Goal: Entertainment & Leisure: Consume media (video, audio)

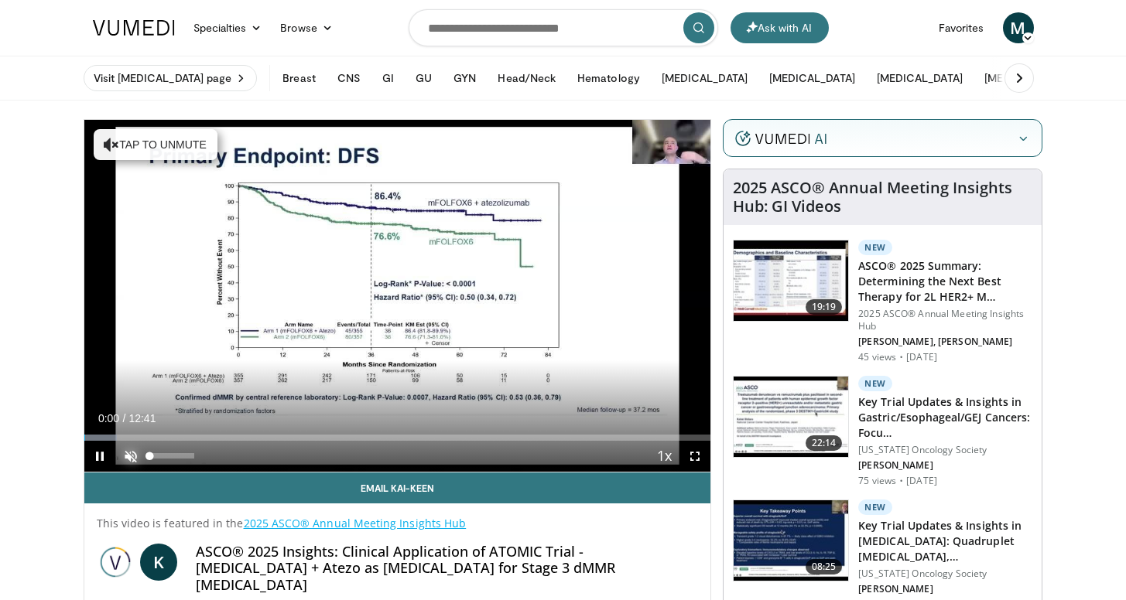
click at [134, 457] on span "Video Player" at bounding box center [130, 456] width 31 height 31
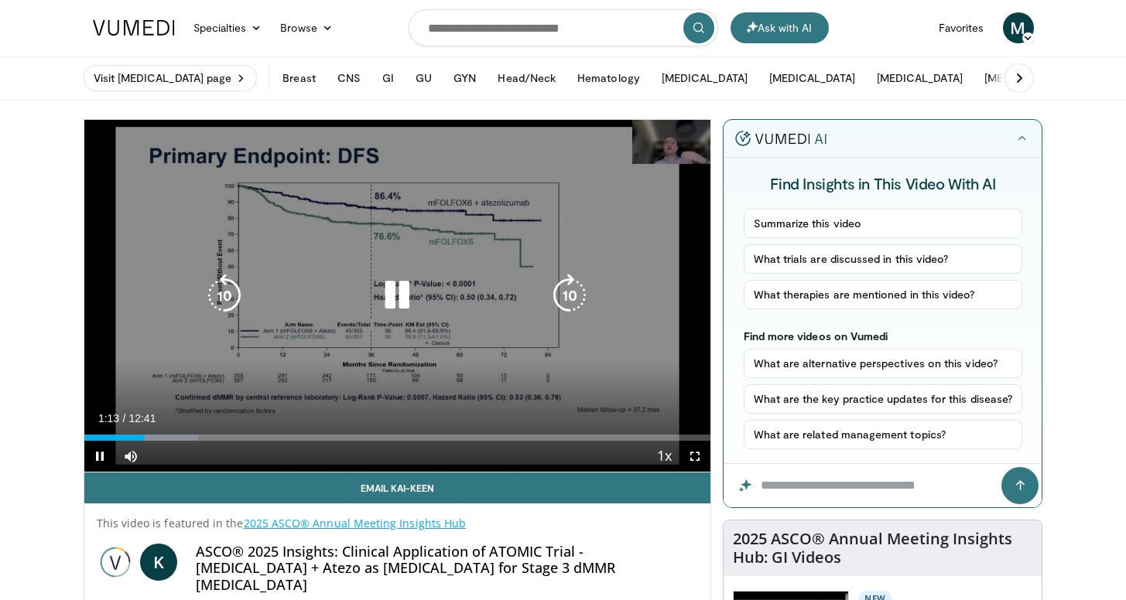
click at [399, 299] on icon "Video Player" at bounding box center [396, 295] width 43 height 43
click at [402, 283] on icon "Video Player" at bounding box center [396, 295] width 43 height 43
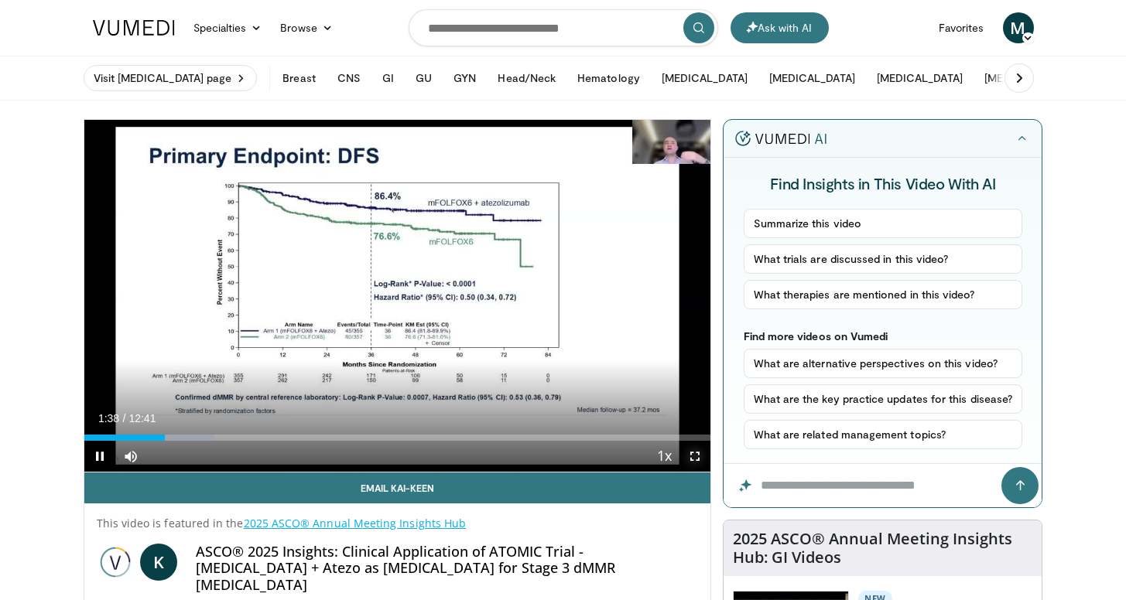
click at [695, 453] on span "Video Player" at bounding box center [694, 456] width 31 height 31
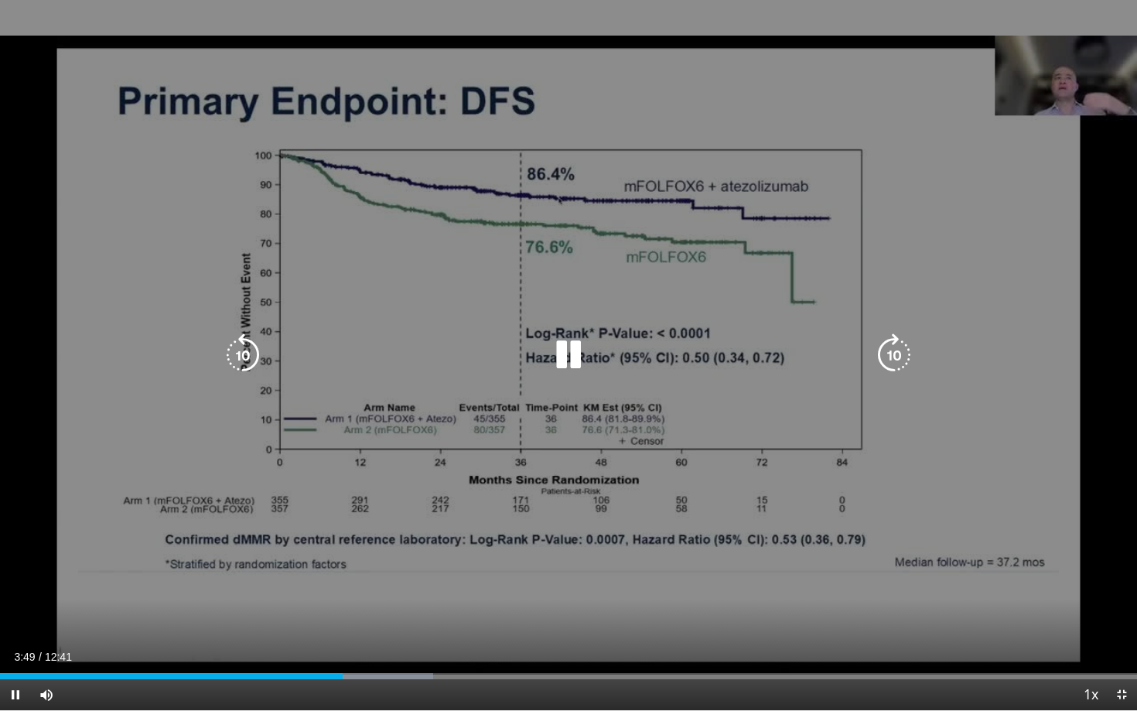
click at [658, 461] on div "10 seconds Tap to unmute" at bounding box center [568, 355] width 1137 height 710
click at [552, 357] on icon "Video Player" at bounding box center [568, 354] width 43 height 43
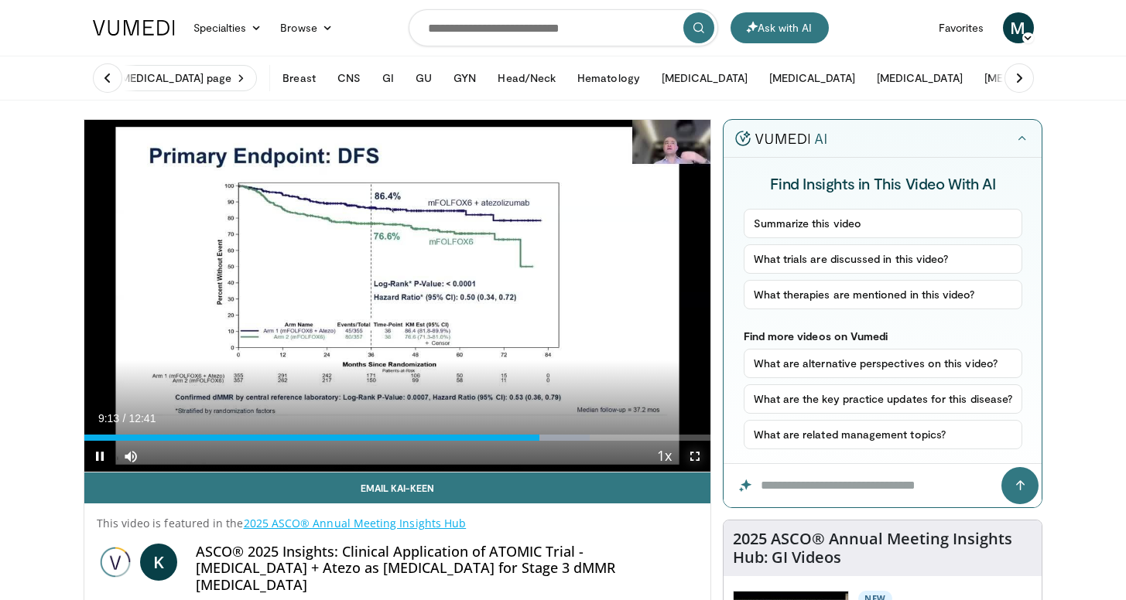
click at [700, 456] on span "Video Player" at bounding box center [694, 456] width 31 height 31
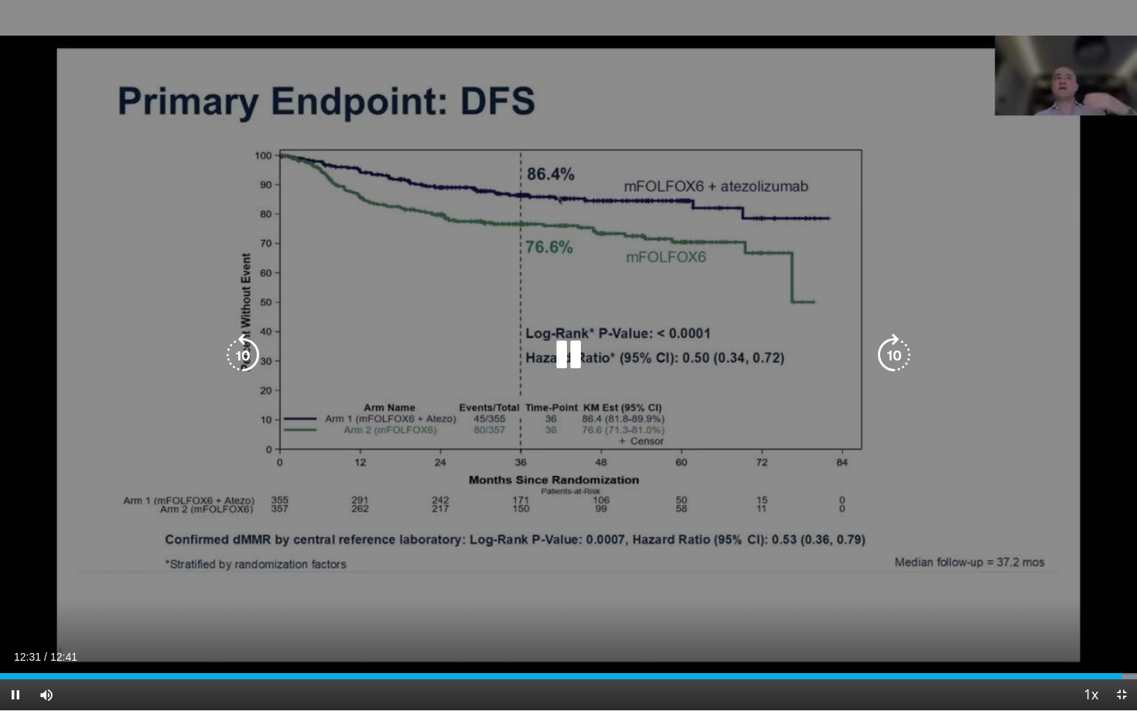
click at [566, 347] on icon "Video Player" at bounding box center [568, 354] width 43 height 43
click at [566, 370] on icon "Video Player" at bounding box center [568, 354] width 43 height 43
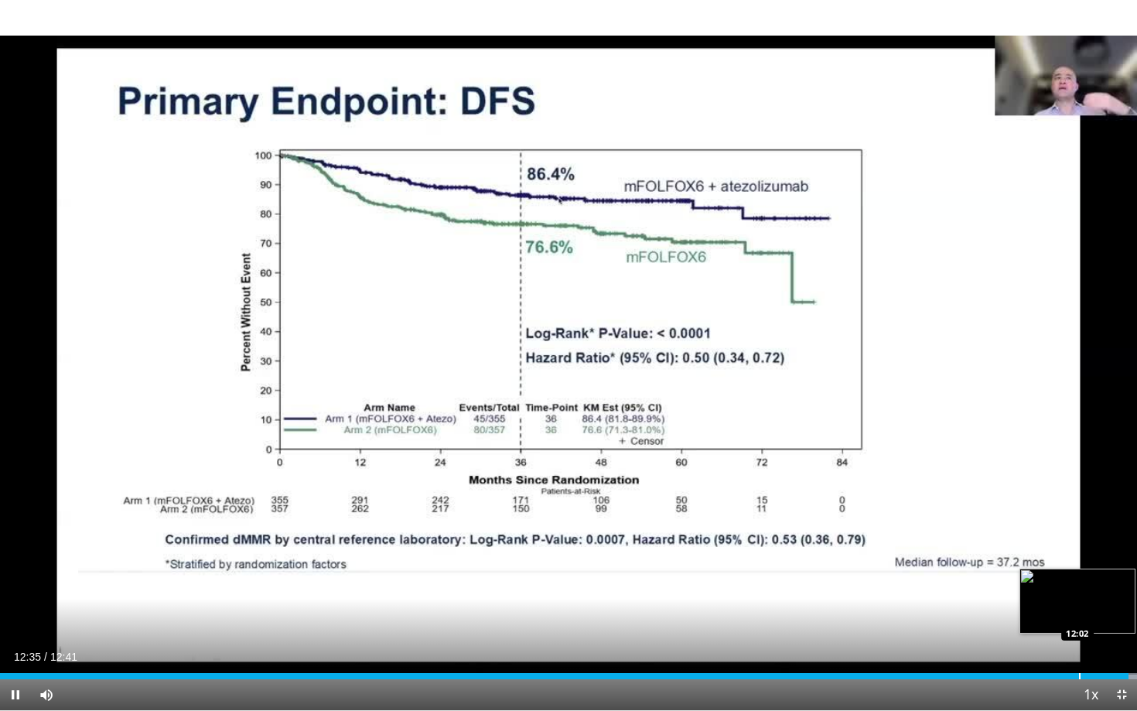
click at [1079, 600] on div "Progress Bar" at bounding box center [1080, 676] width 2 height 6
